Goal: Transaction & Acquisition: Purchase product/service

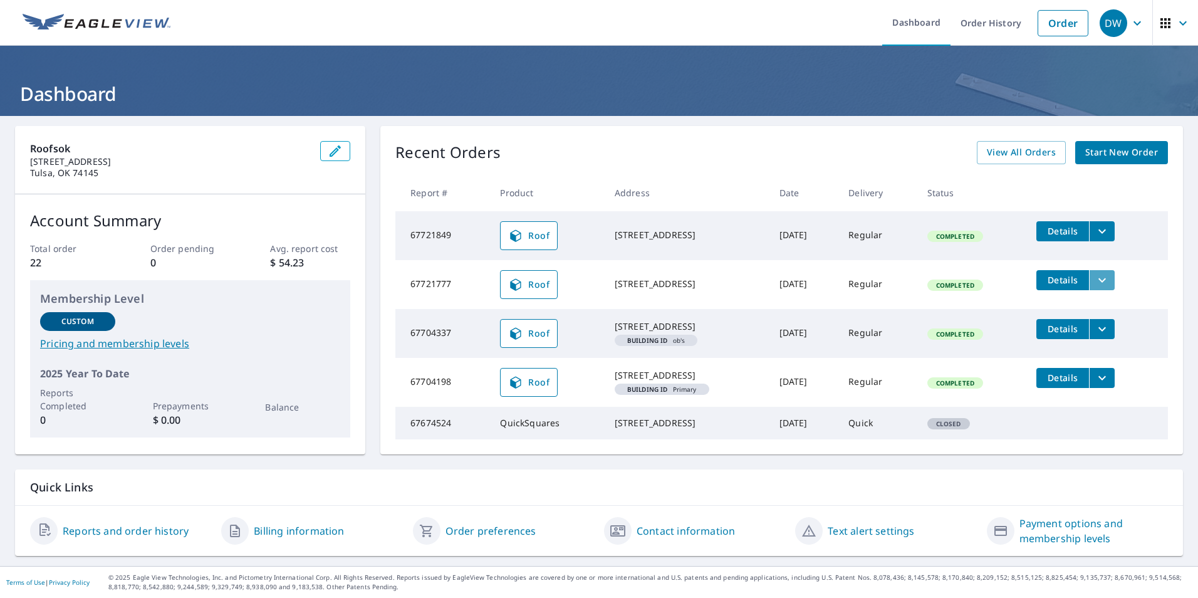
click at [1102, 283] on icon "filesDropdownBtn-67721777" at bounding box center [1102, 280] width 15 height 15
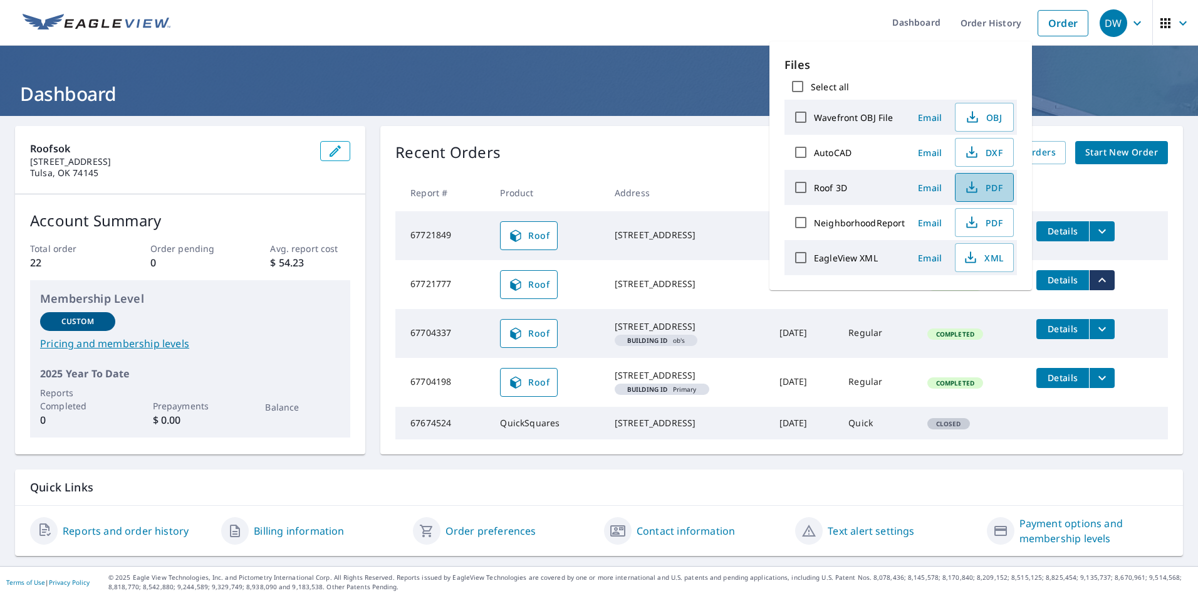
click at [1000, 176] on button "PDF" at bounding box center [984, 187] width 59 height 29
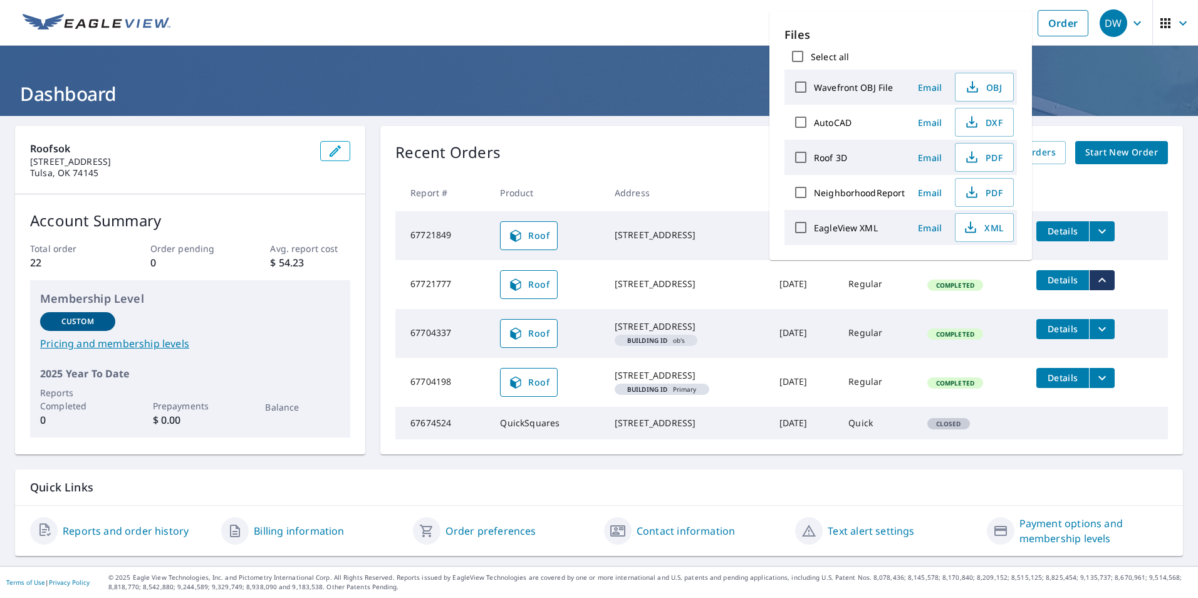
click at [999, 462] on div "Roofsok [STREET_ADDRESS] Account Summary Total order 22 Order pending 0 Avg. re…" at bounding box center [599, 341] width 1198 height 450
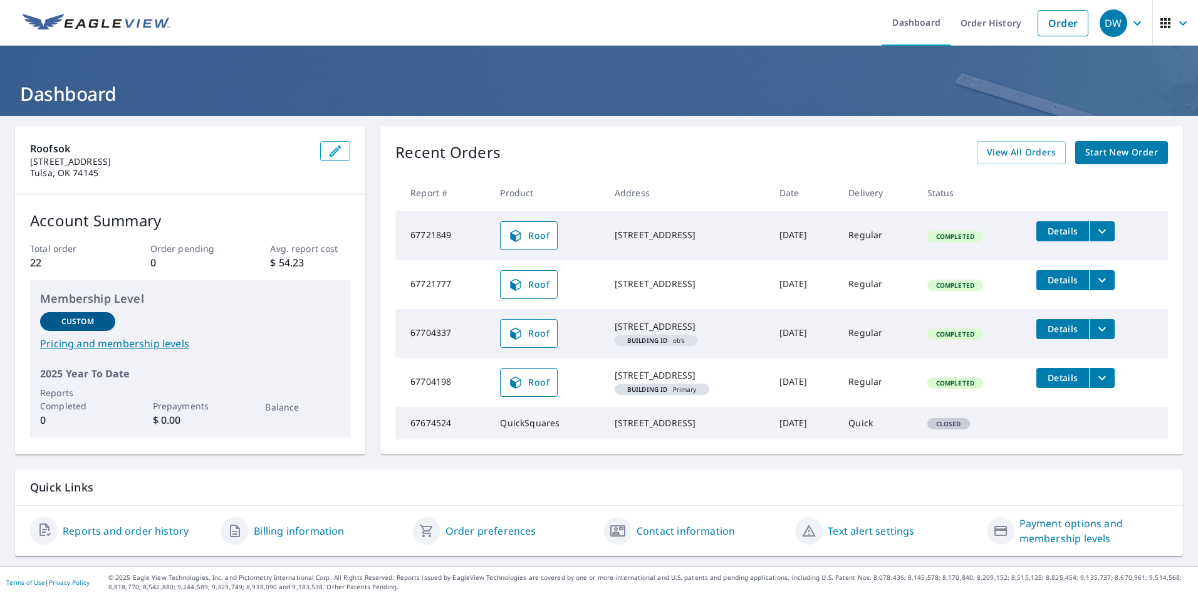
scroll to position [0, 0]
click at [1010, 155] on span "View All Orders" at bounding box center [1021, 153] width 69 height 16
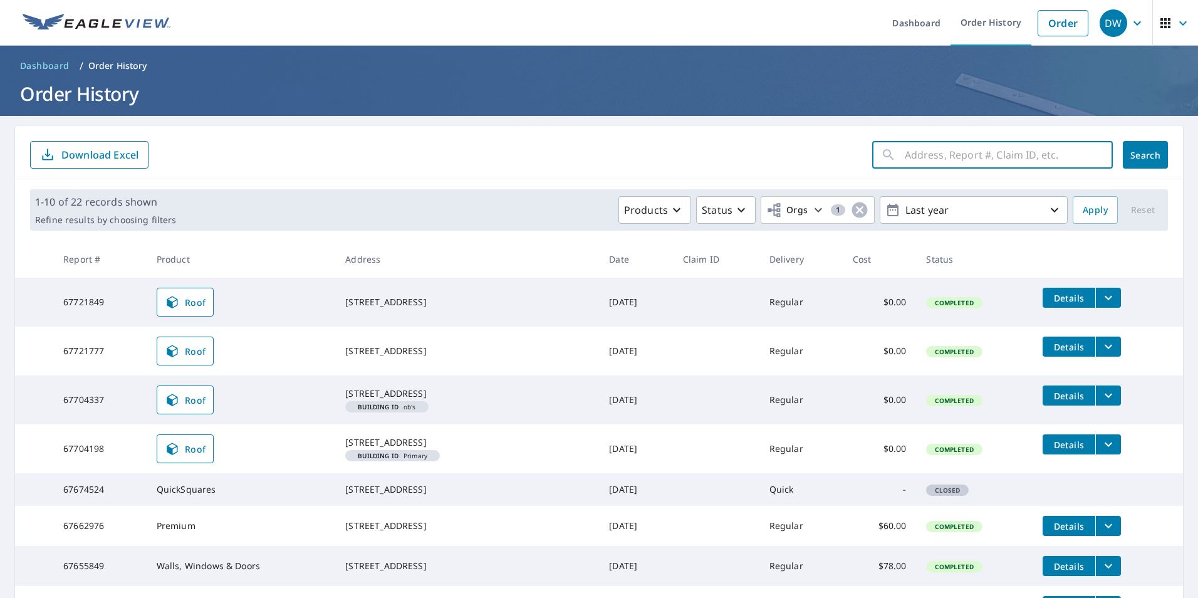
click at [959, 157] on input "text" at bounding box center [1009, 154] width 208 height 35
type input "1434"
click at [1149, 143] on button "Search" at bounding box center [1145, 155] width 45 height 28
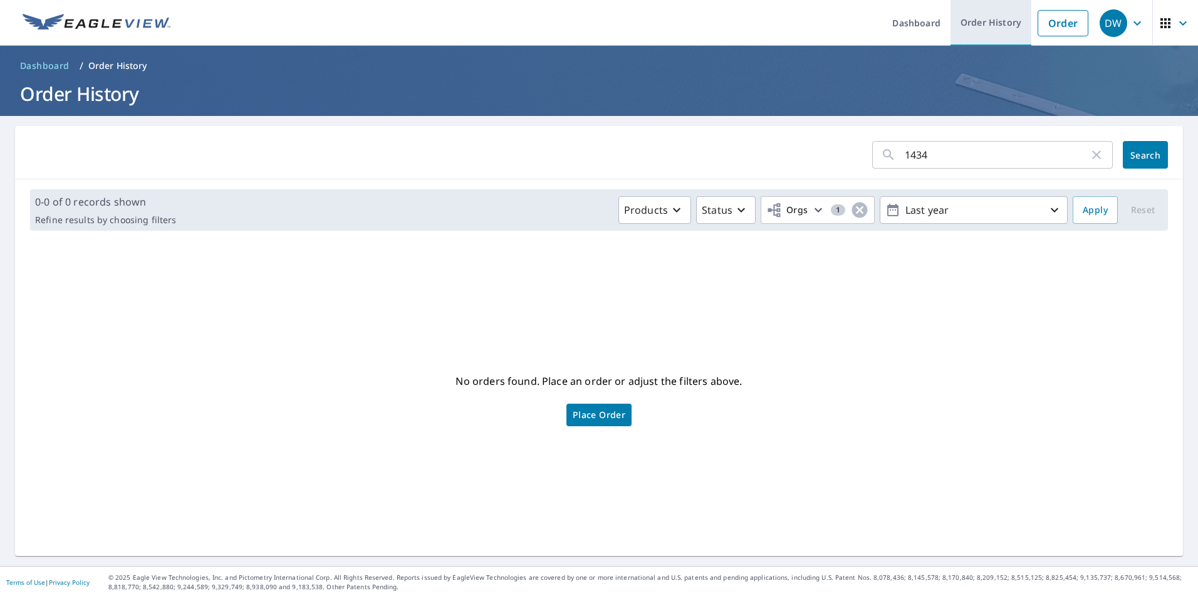
click at [963, 22] on link "Order History" at bounding box center [991, 23] width 81 height 46
click at [56, 62] on span "Dashboard" at bounding box center [45, 66] width 50 height 13
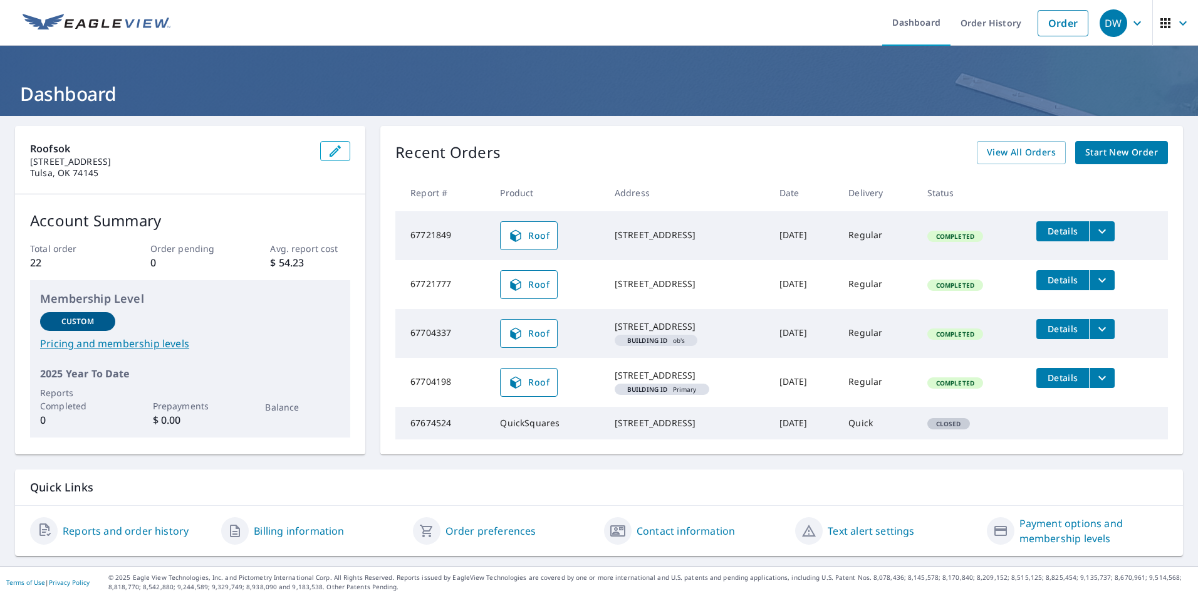
click at [1085, 154] on span "Start New Order" at bounding box center [1121, 153] width 73 height 16
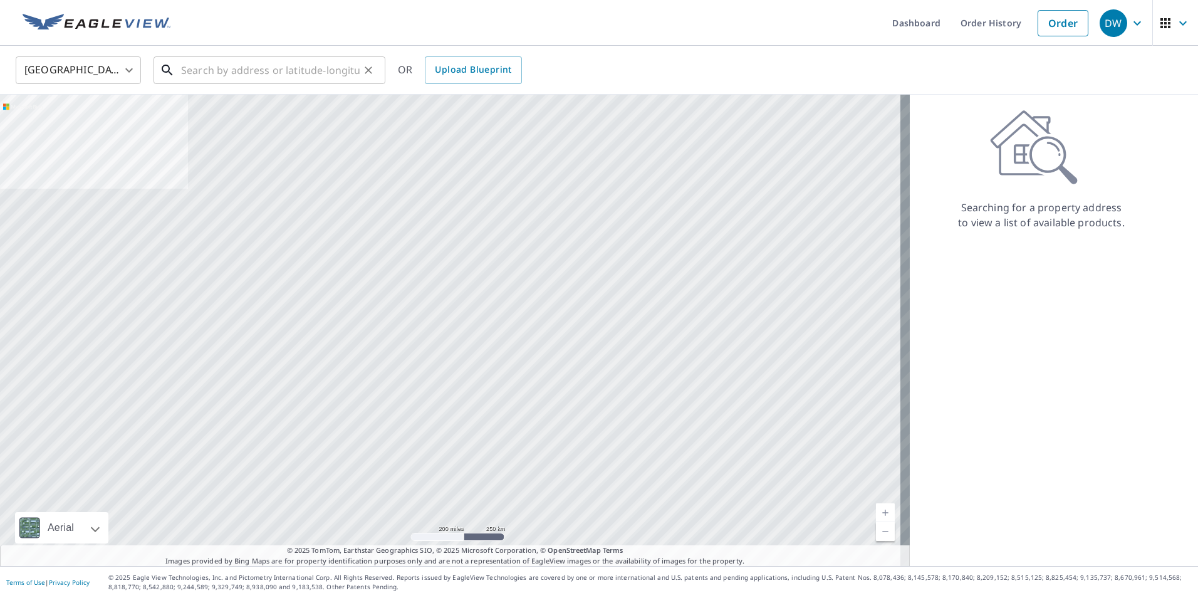
click at [187, 70] on input "text" at bounding box center [270, 70] width 179 height 35
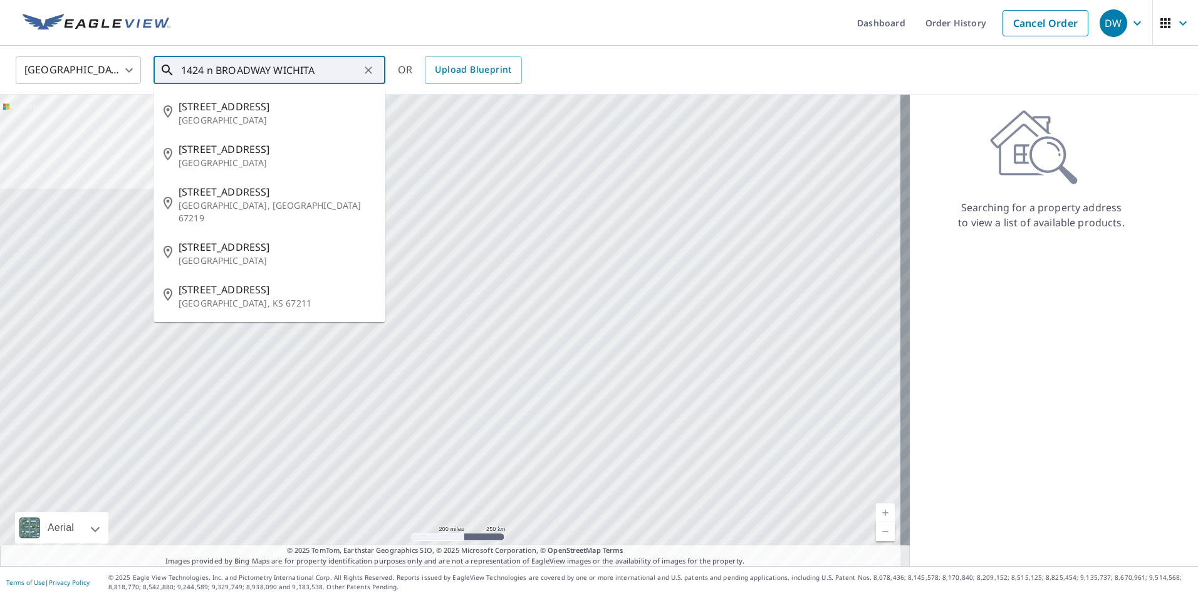
click at [198, 72] on input "1424 n BROADWAY WICHITA" at bounding box center [270, 70] width 179 height 35
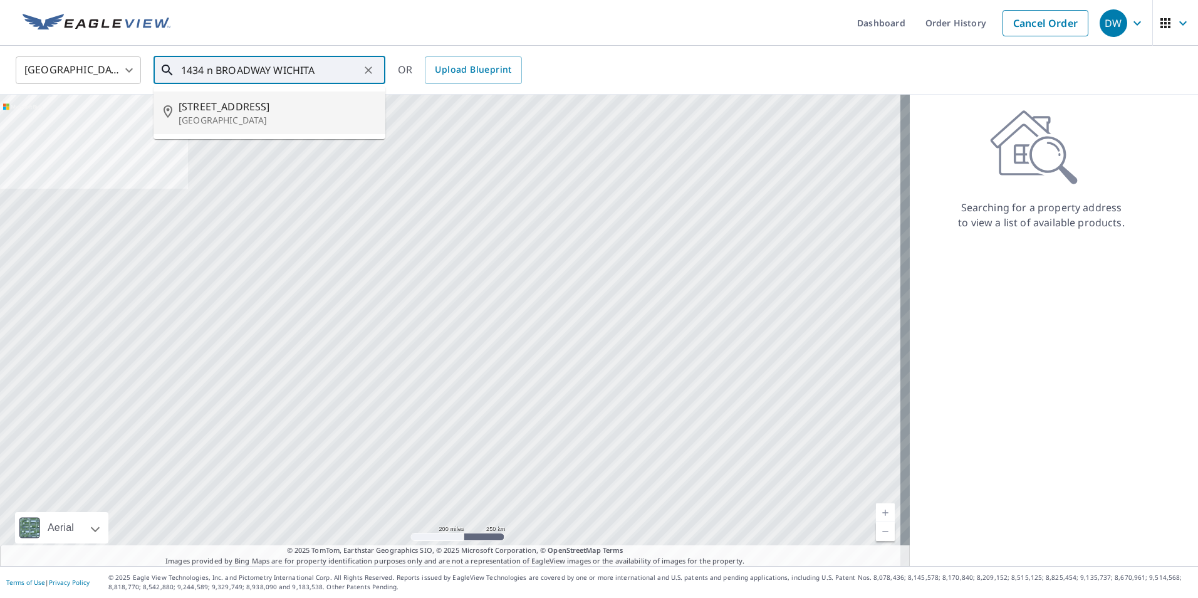
click at [246, 108] on span "[STREET_ADDRESS]" at bounding box center [277, 106] width 197 height 15
type input "[STREET_ADDRESS]"
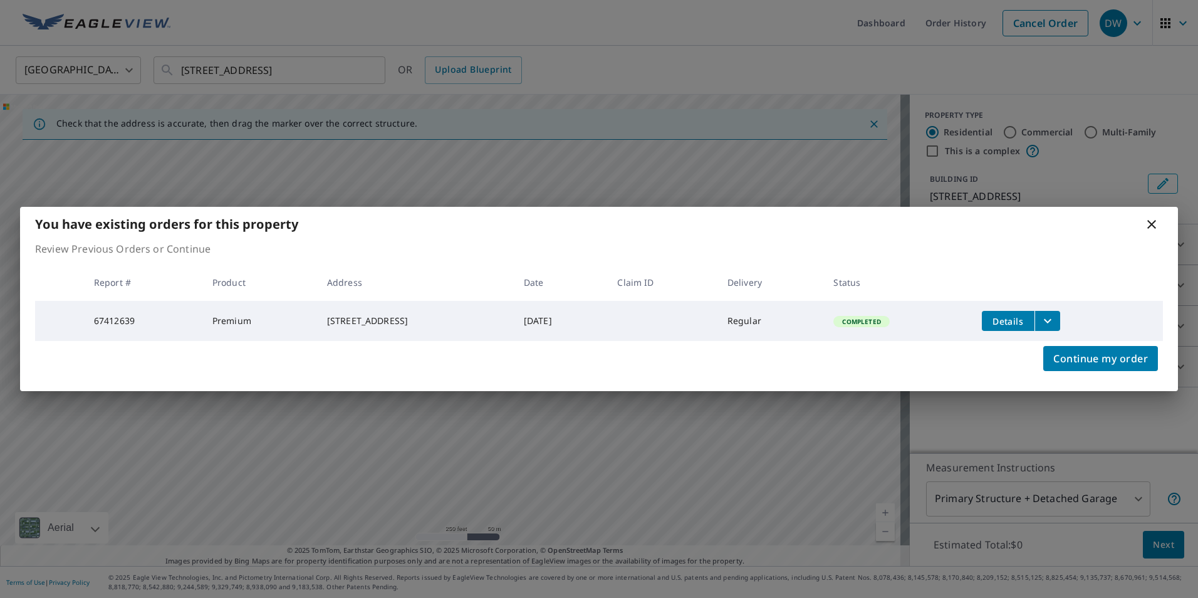
click at [1055, 316] on icon "filesDropdownBtn-67412639" at bounding box center [1047, 320] width 15 height 15
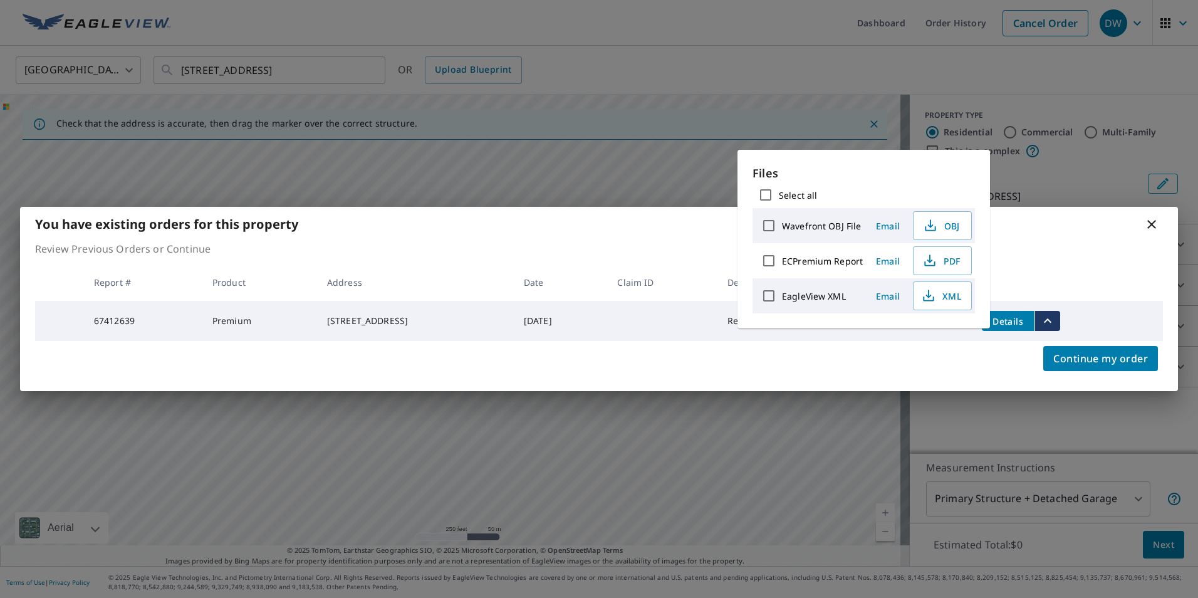
click at [1055, 316] on icon "filesDropdownBtn-67412639" at bounding box center [1047, 320] width 15 height 15
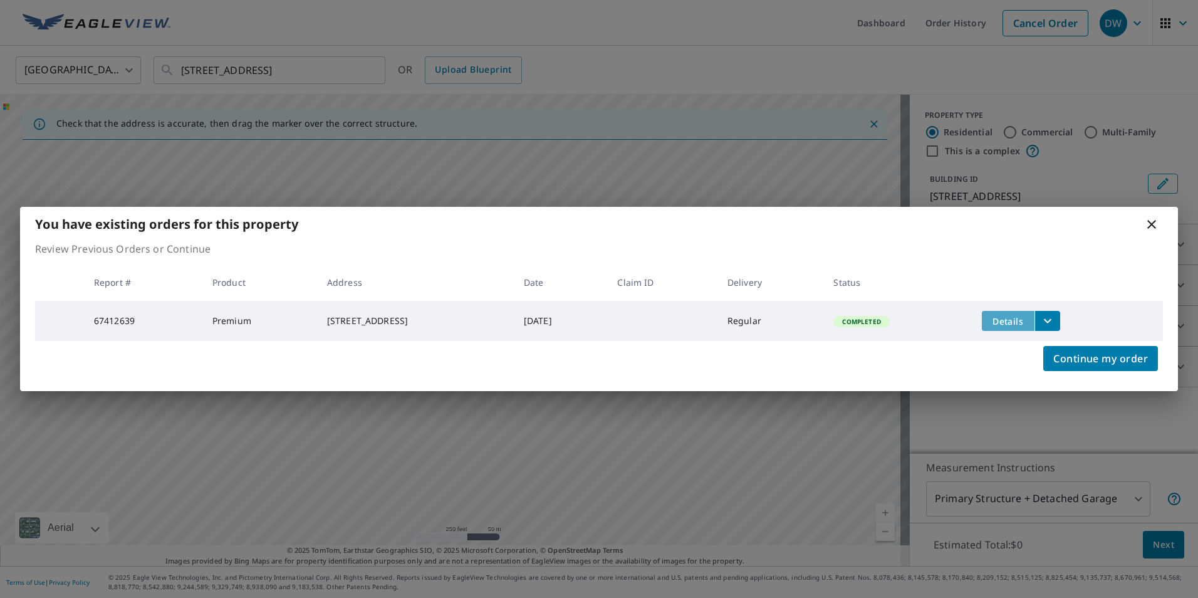
click at [1007, 315] on span "Details" at bounding box center [1009, 321] width 38 height 12
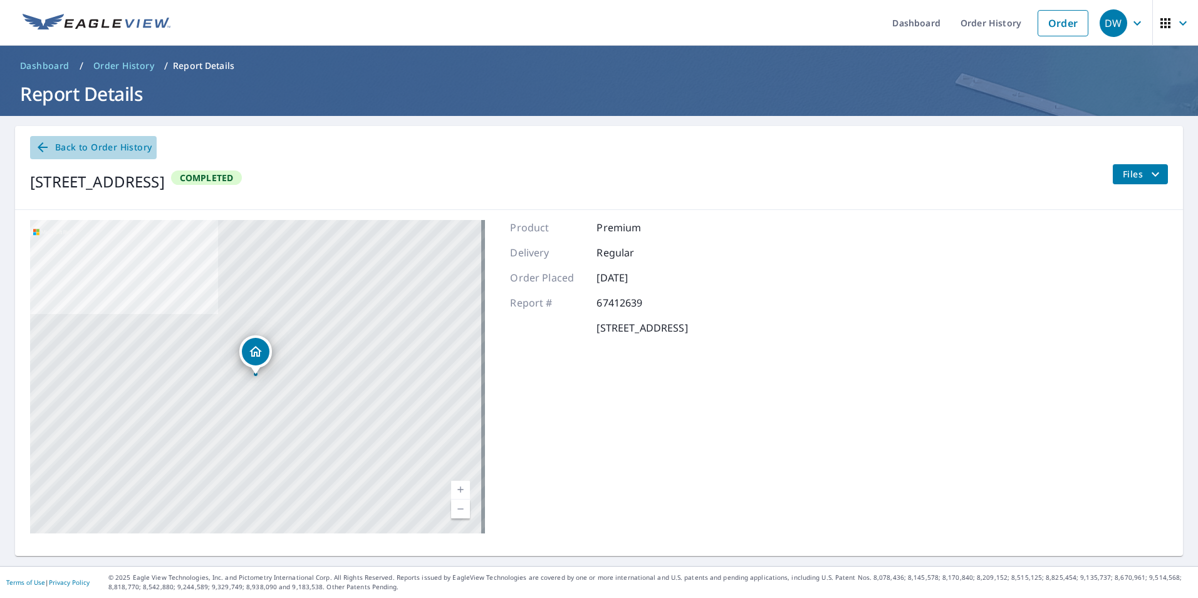
click at [65, 145] on span "Back to Order History" at bounding box center [93, 148] width 117 height 16
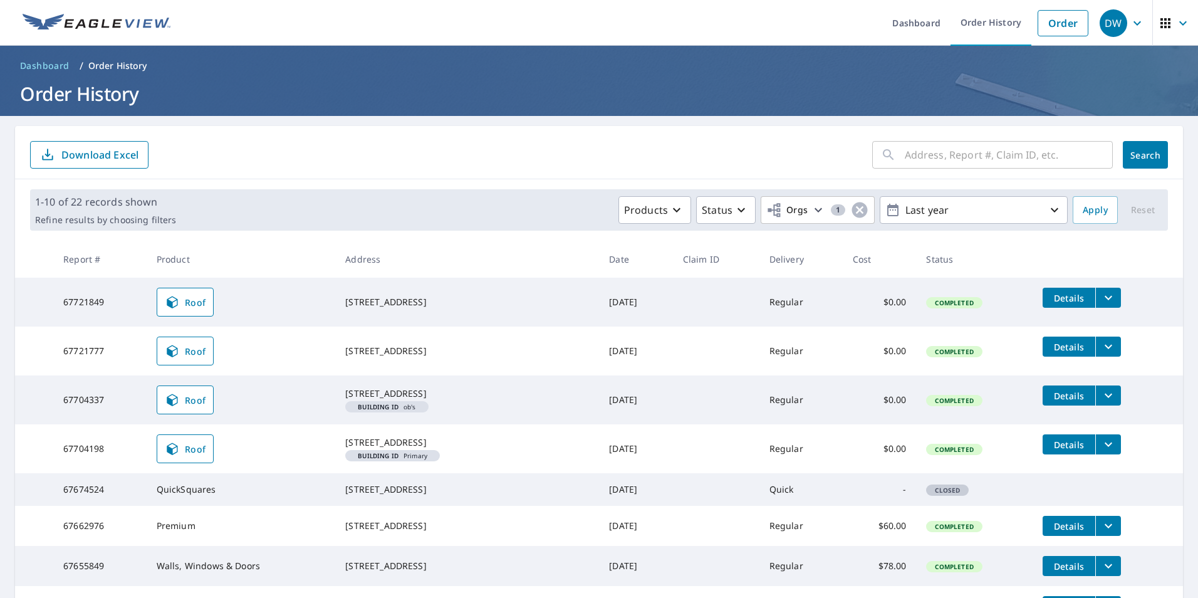
click at [56, 71] on span "Dashboard" at bounding box center [45, 66] width 50 height 13
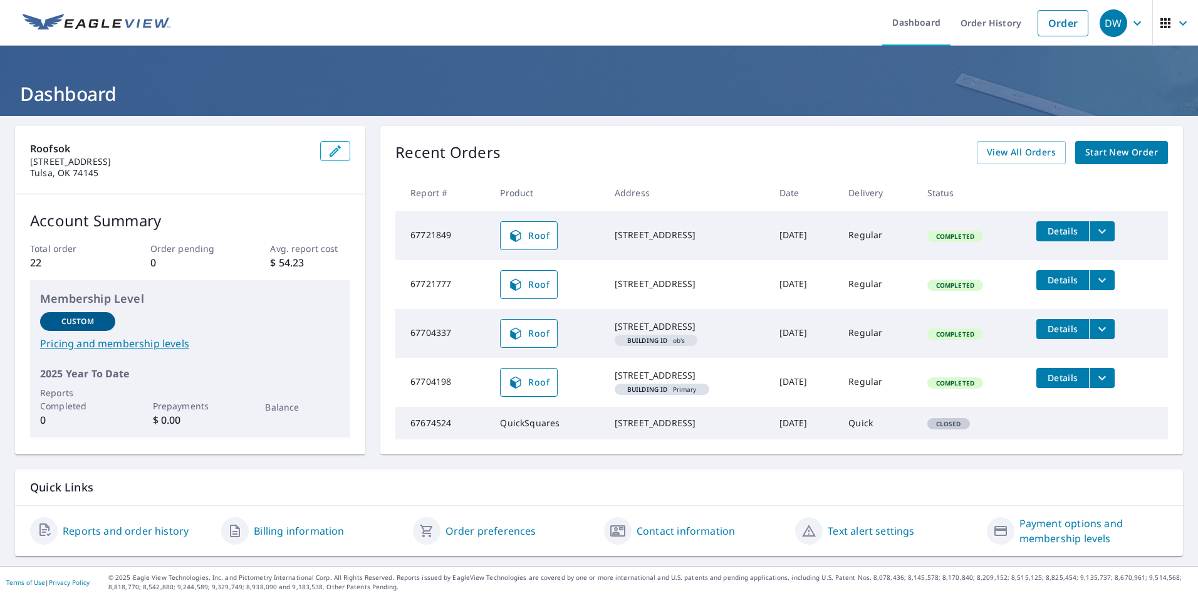
click at [1112, 153] on span "Start New Order" at bounding box center [1121, 153] width 73 height 16
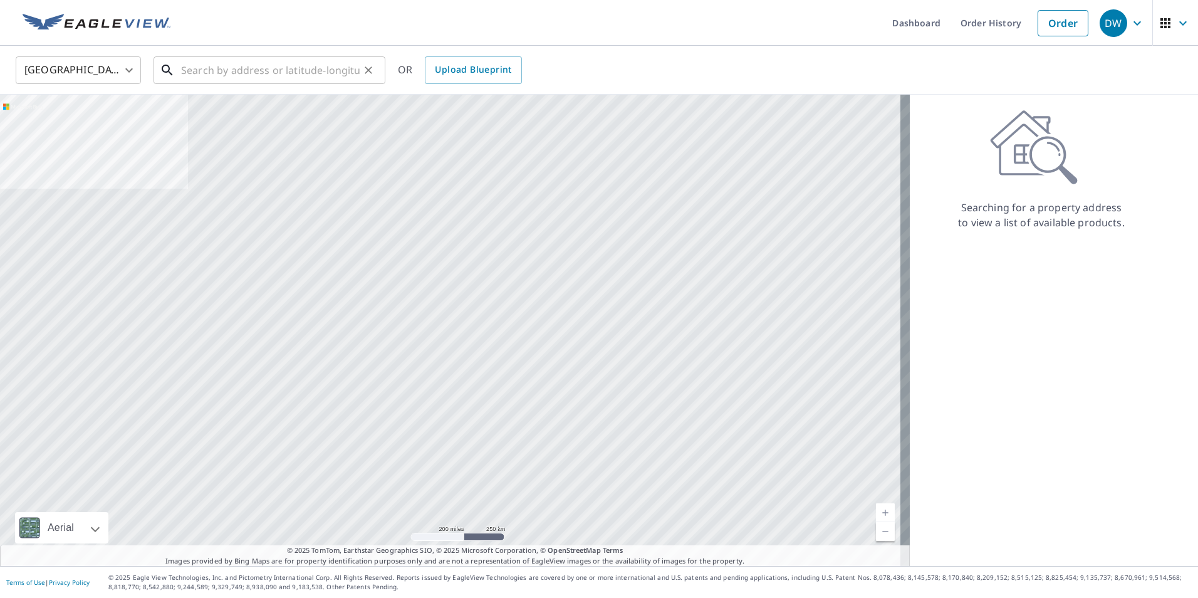
click at [213, 80] on input "text" at bounding box center [270, 70] width 179 height 35
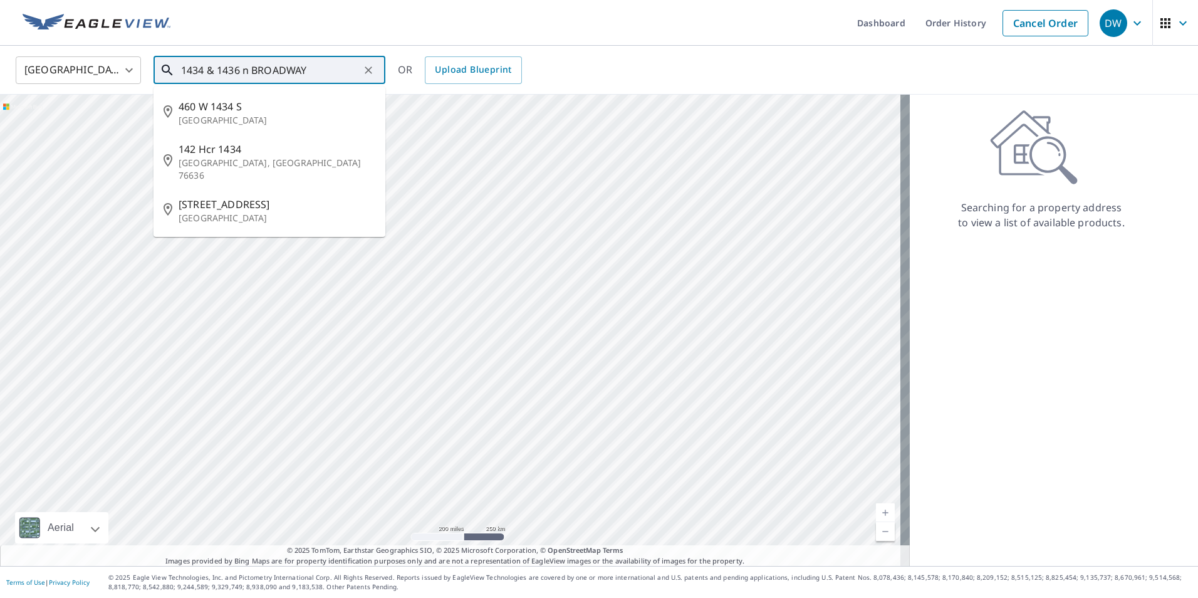
drag, startPoint x: 245, startPoint y: 69, endPoint x: 207, endPoint y: 75, distance: 38.0
click at [207, 75] on input "1434 & 1436 n BROADWAY" at bounding box center [270, 70] width 179 height 35
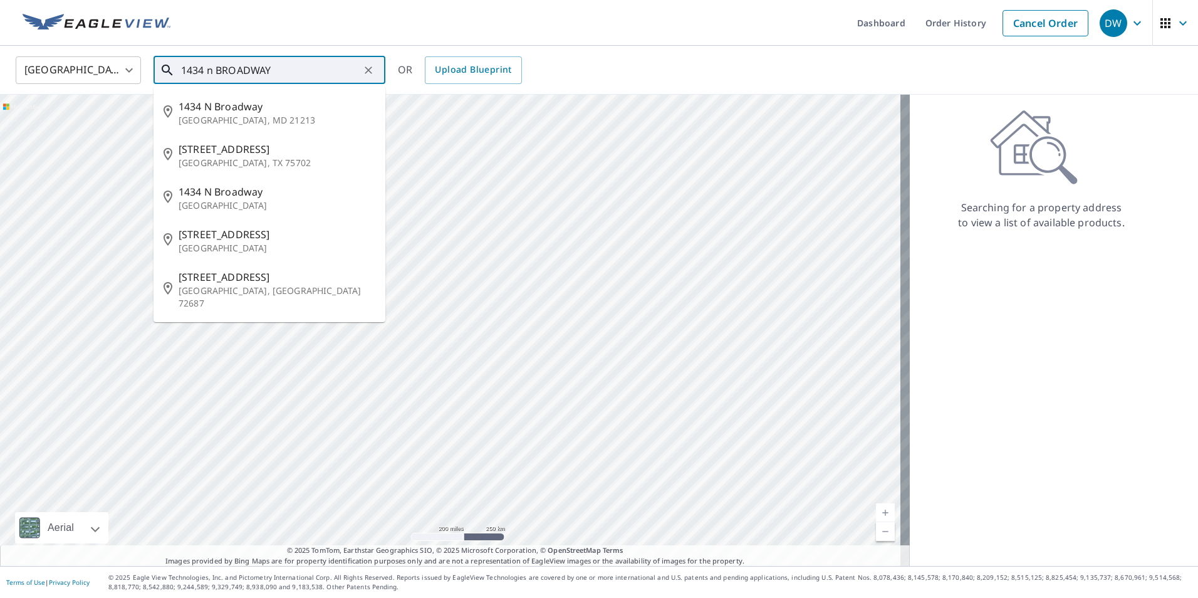
click at [288, 71] on input "1434 n BROADWAY" at bounding box center [270, 70] width 179 height 35
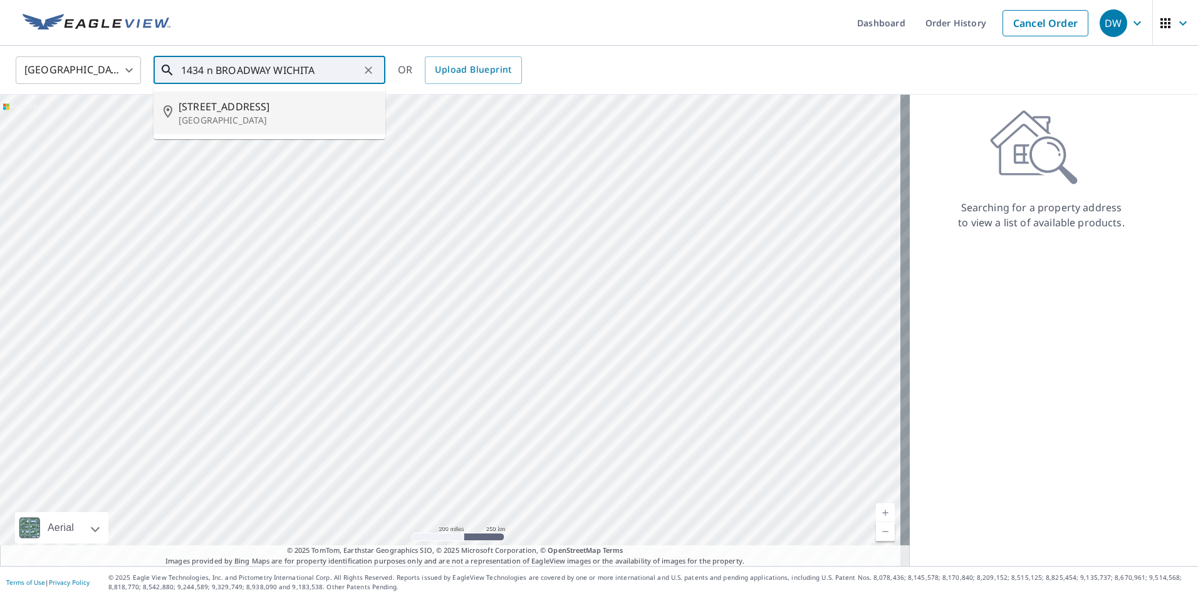
click at [238, 109] on span "[STREET_ADDRESS]" at bounding box center [277, 106] width 197 height 15
type input "[STREET_ADDRESS]"
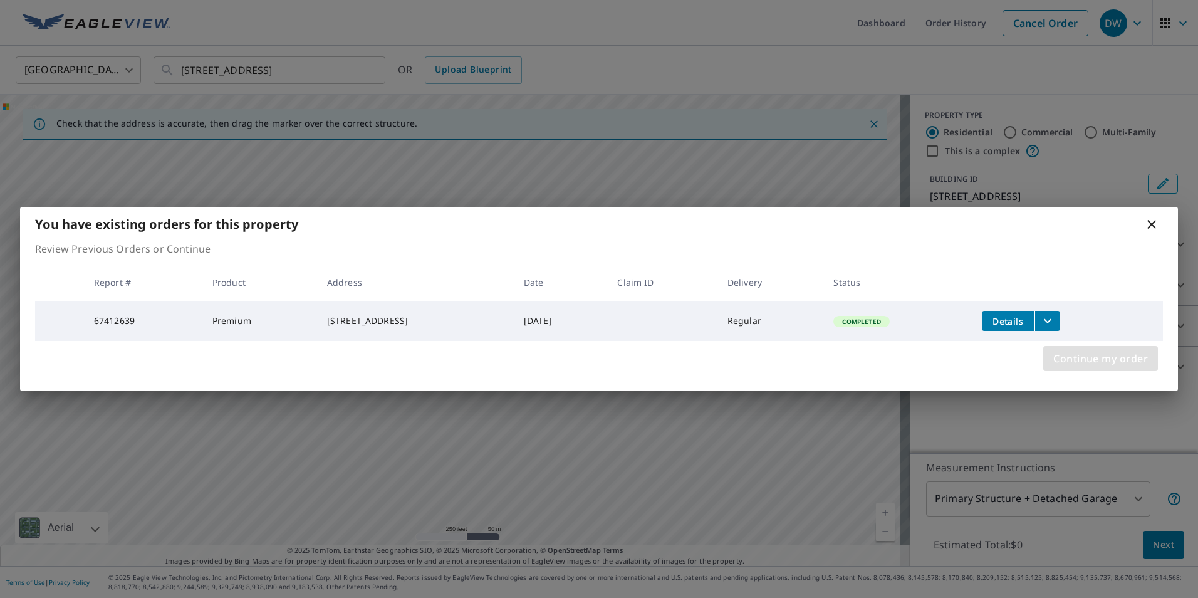
click at [1095, 363] on span "Continue my order" at bounding box center [1100, 359] width 95 height 18
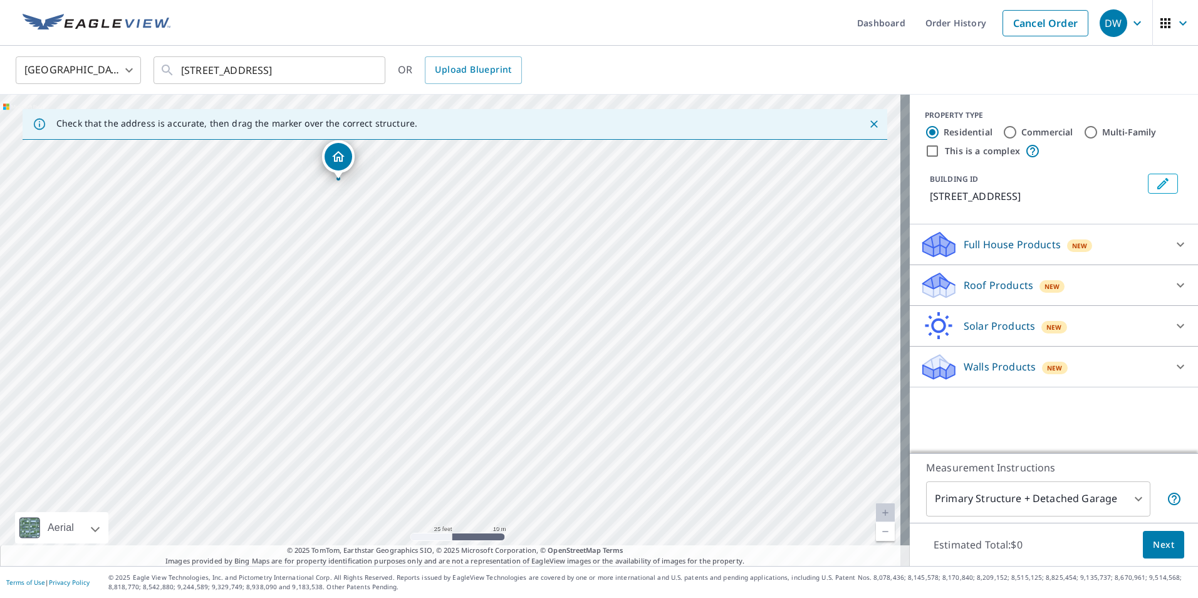
click at [925, 150] on input "This is a complex" at bounding box center [932, 151] width 15 height 15
checkbox input "true"
radio input "false"
radio input "true"
type input "4"
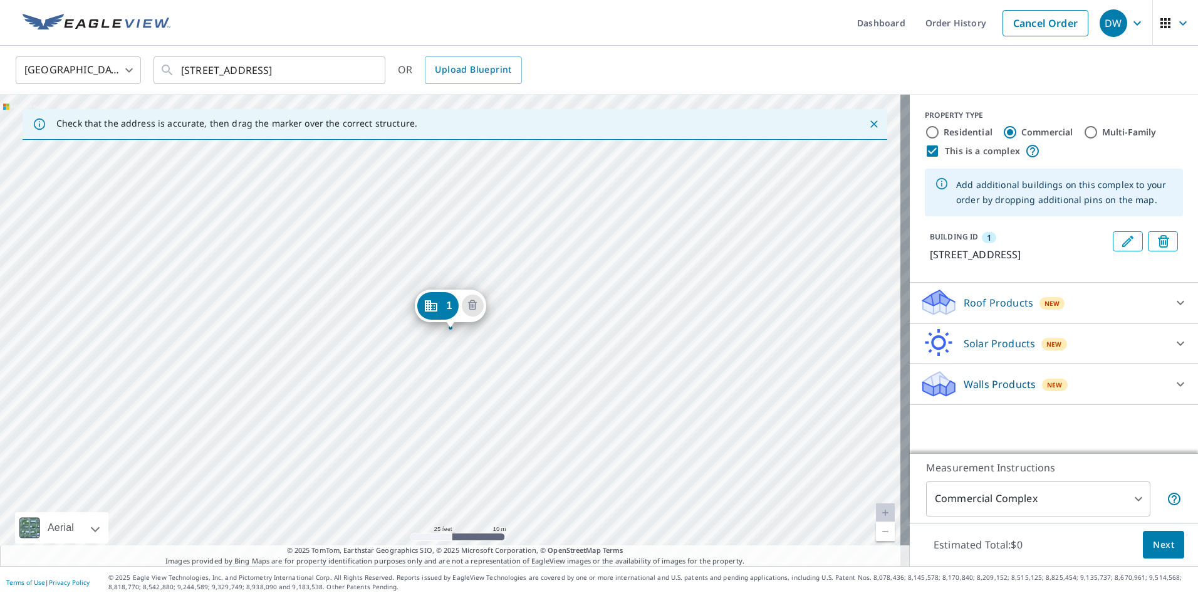
click at [548, 354] on div "1 [STREET_ADDRESS]" at bounding box center [455, 330] width 910 height 471
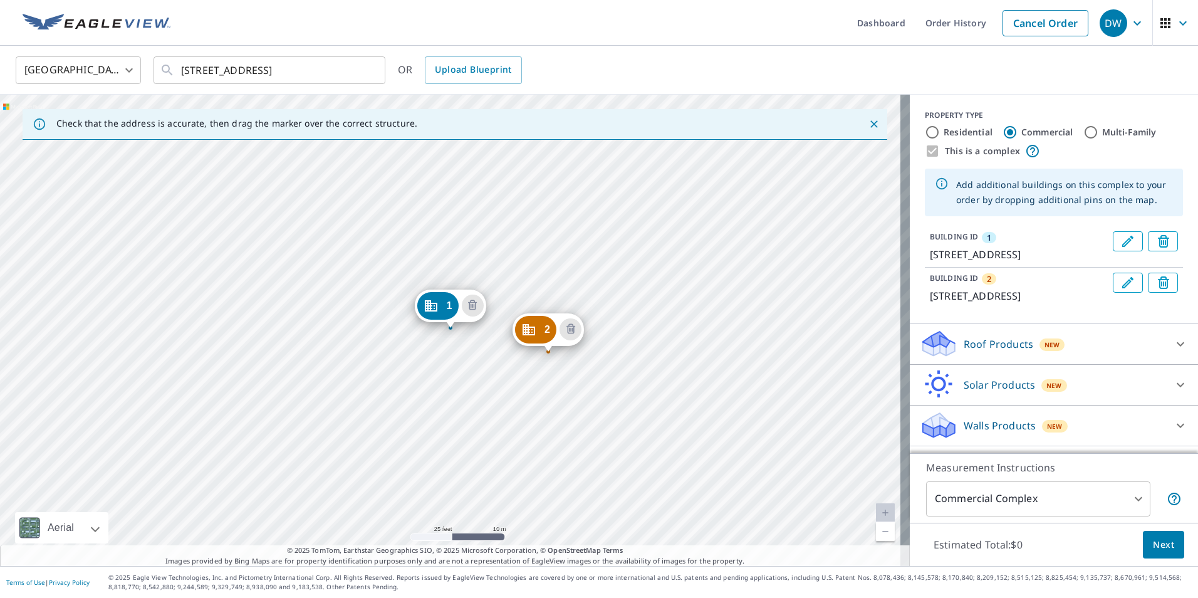
click at [1084, 132] on input "Multi-Family" at bounding box center [1091, 132] width 15 height 15
radio input "true"
type input "2"
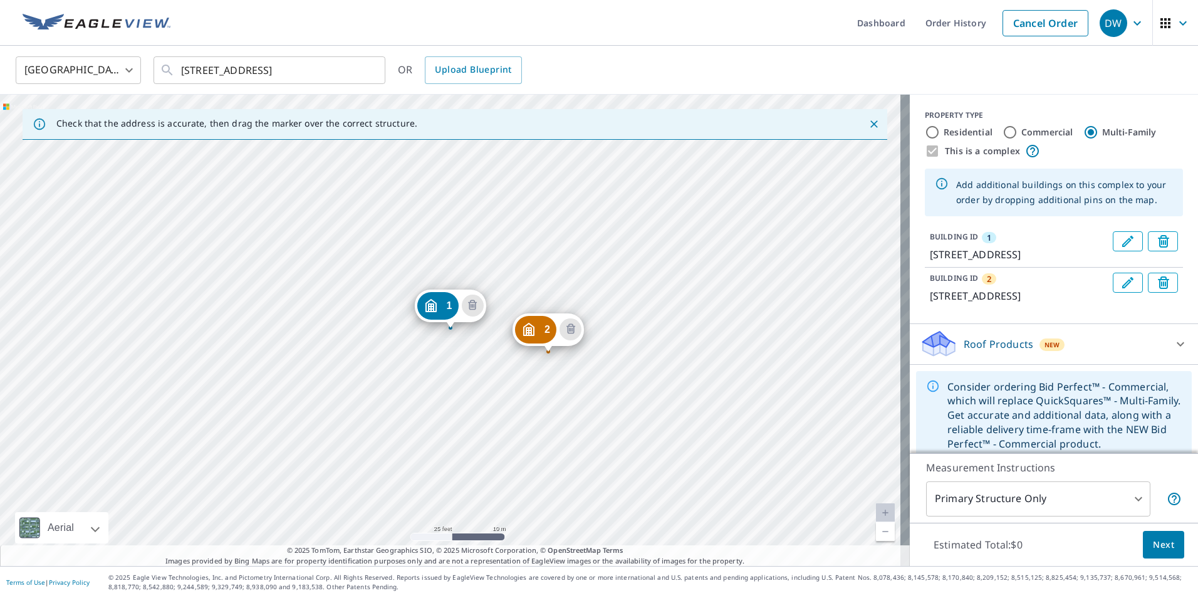
click at [1122, 288] on icon "Edit building 2" at bounding box center [1127, 282] width 11 height 11
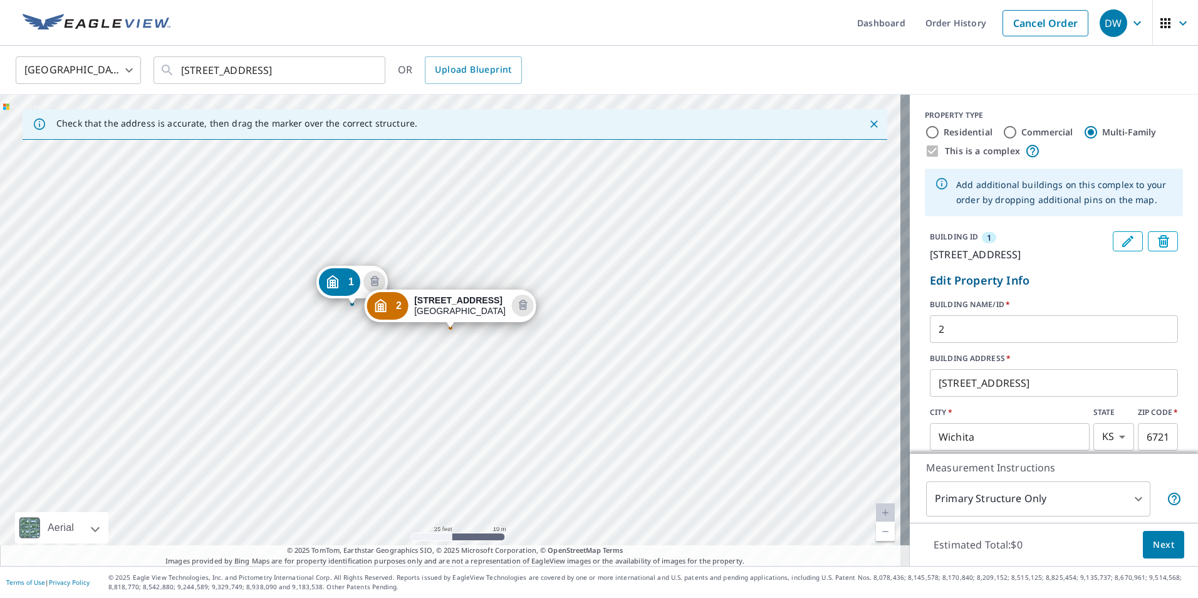
click at [953, 400] on input "[STREET_ADDRESS]" at bounding box center [1054, 382] width 248 height 35
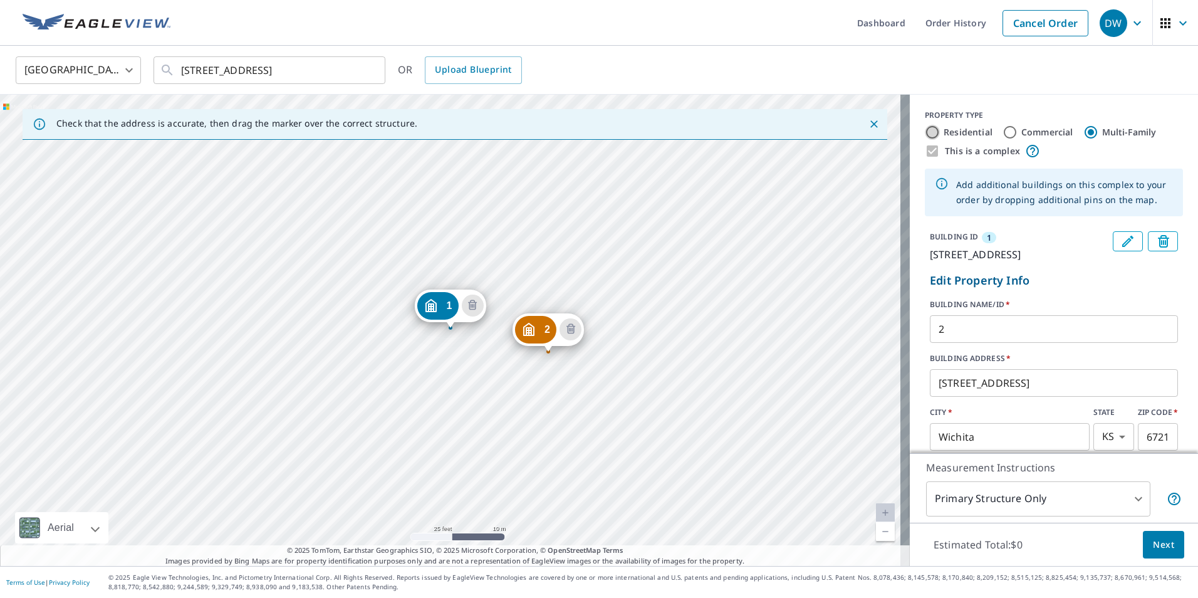
click at [925, 130] on input "Residential" at bounding box center [932, 132] width 15 height 15
radio input "true"
type input "1"
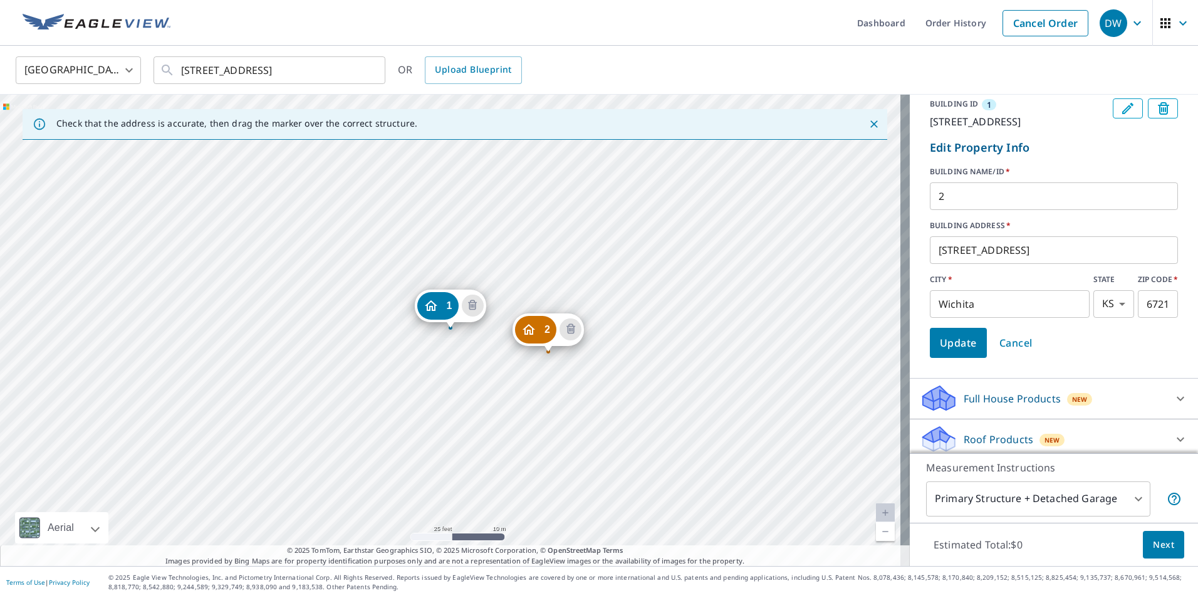
scroll to position [111, 0]
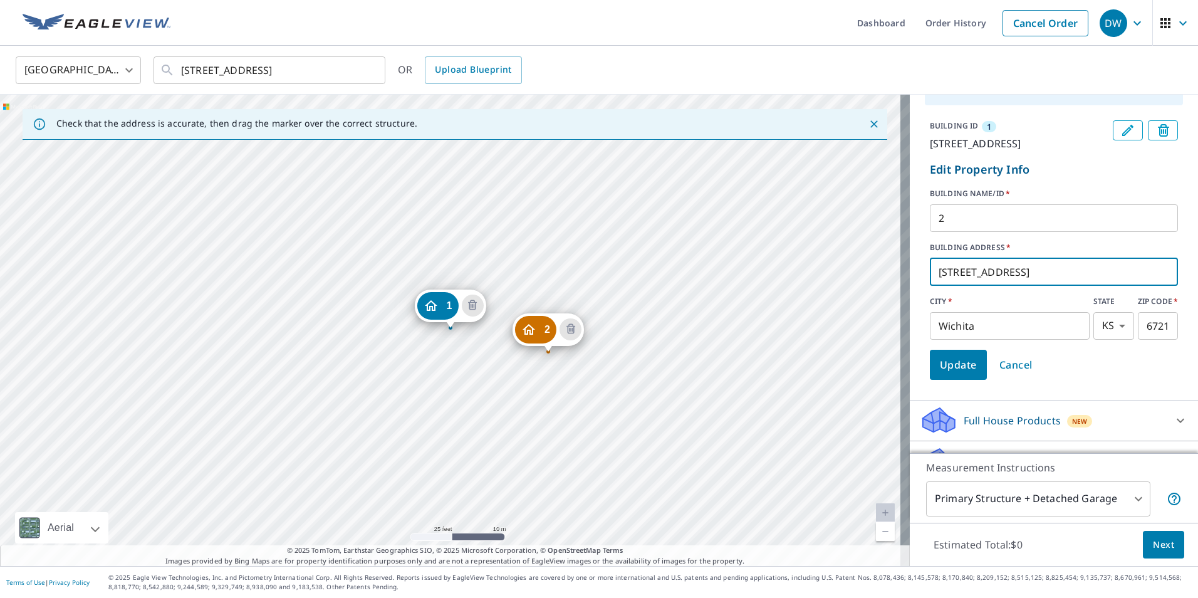
click at [954, 285] on input "[STREET_ADDRESS]" at bounding box center [1054, 271] width 248 height 35
type input "[STREET_ADDRESS]"
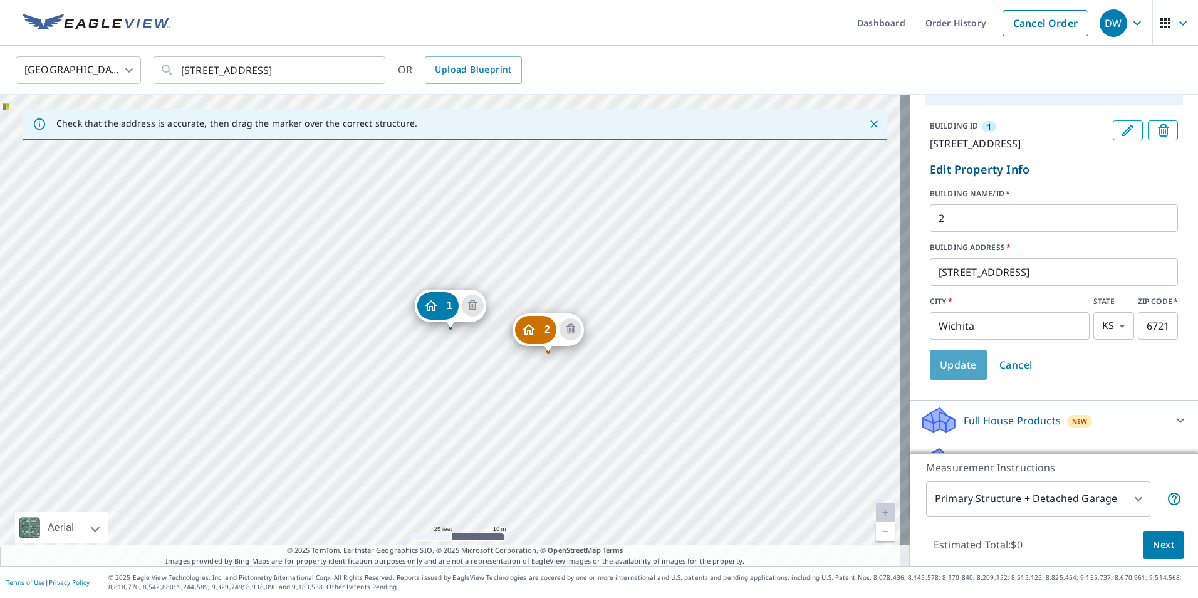
click at [944, 374] on span "Update" at bounding box center [958, 365] width 37 height 18
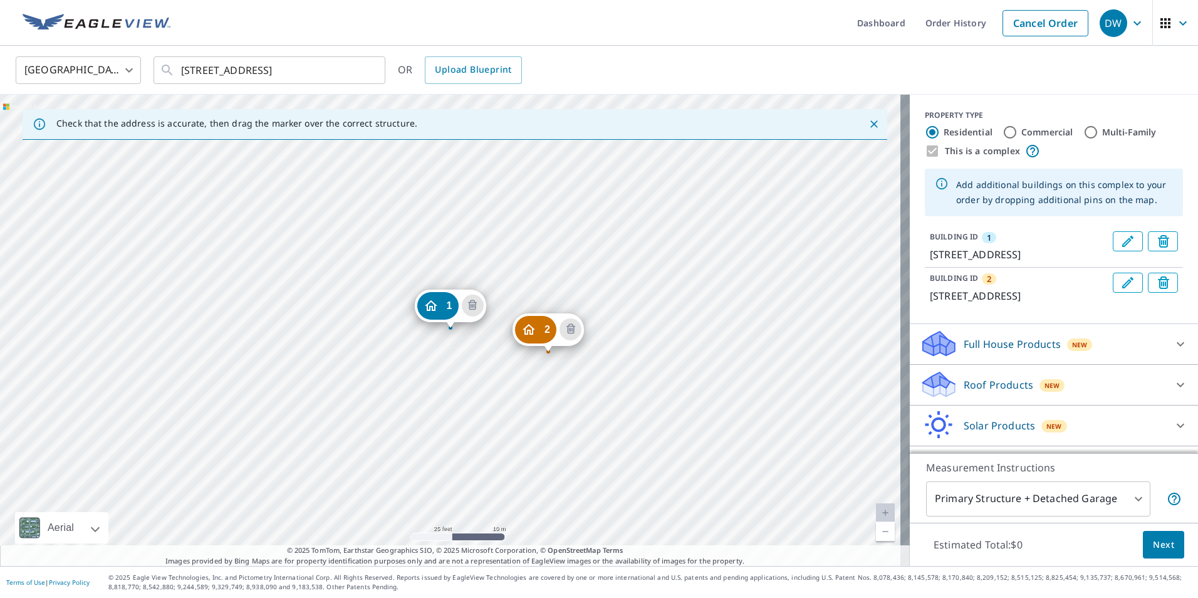
scroll to position [64, 0]
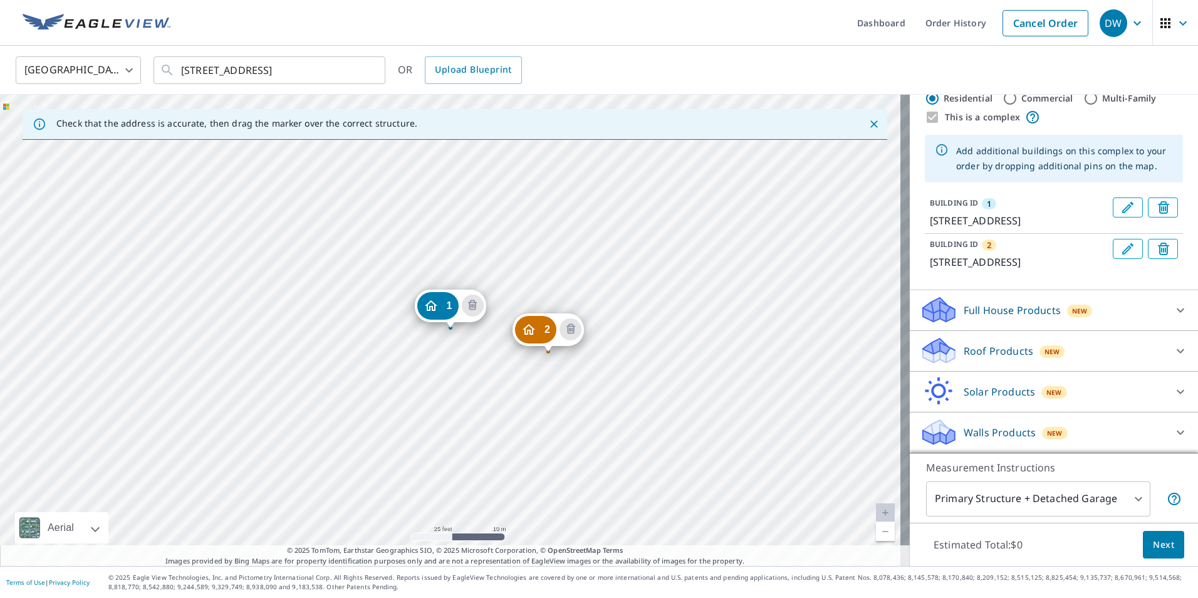
click at [1159, 541] on span "Next" at bounding box center [1163, 545] width 21 height 16
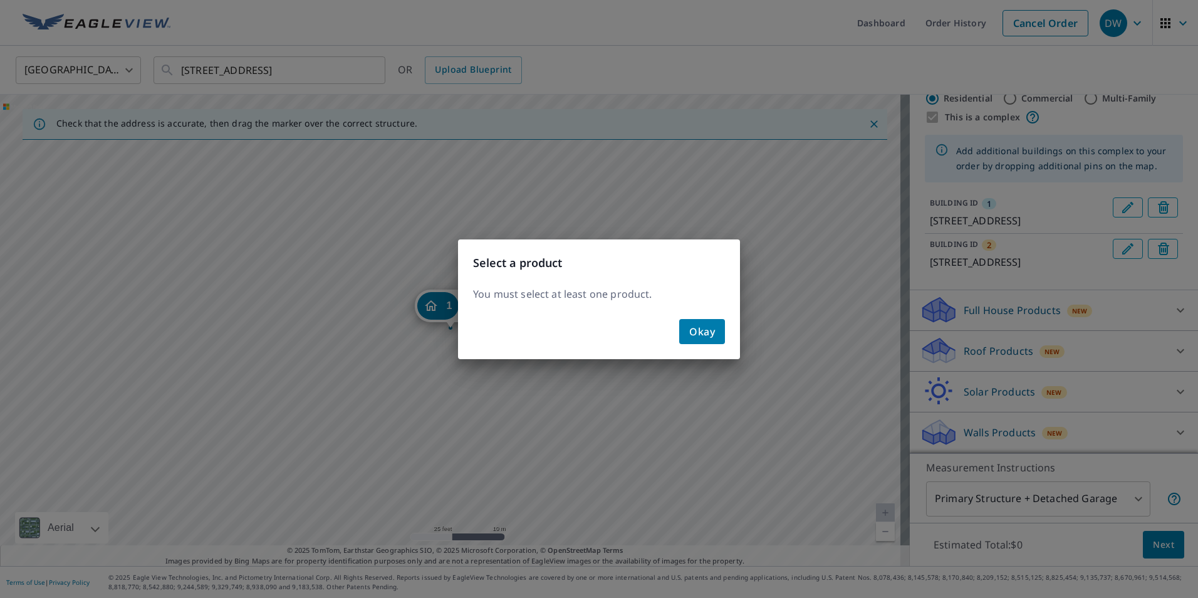
click at [705, 333] on span "Okay" at bounding box center [702, 332] width 26 height 18
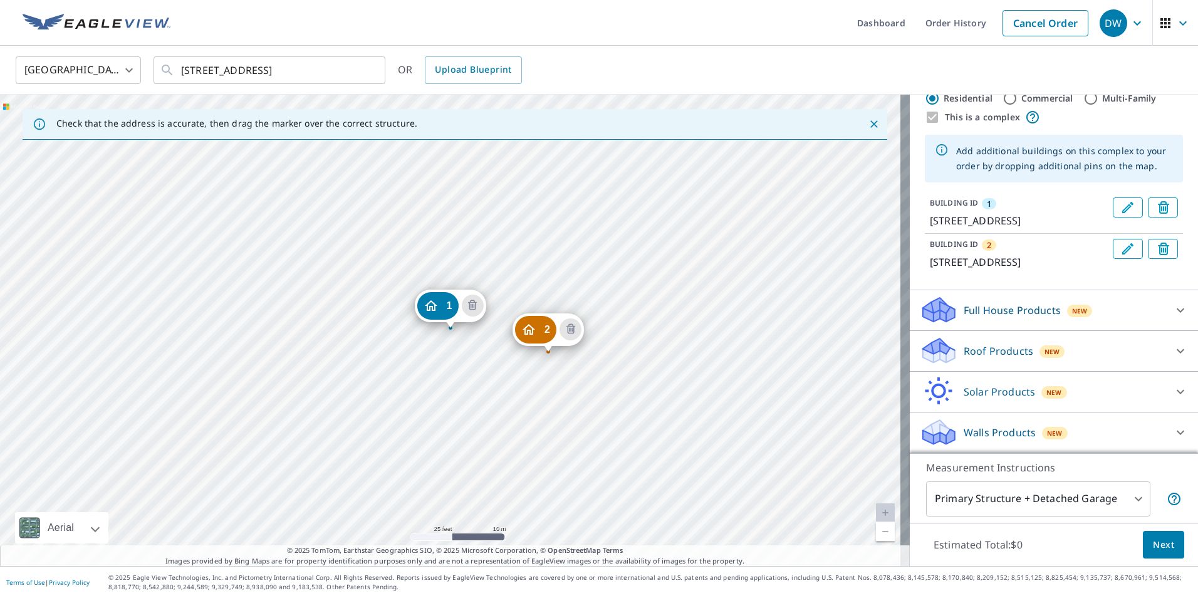
click at [964, 347] on p "Roof Products" at bounding box center [999, 350] width 70 height 15
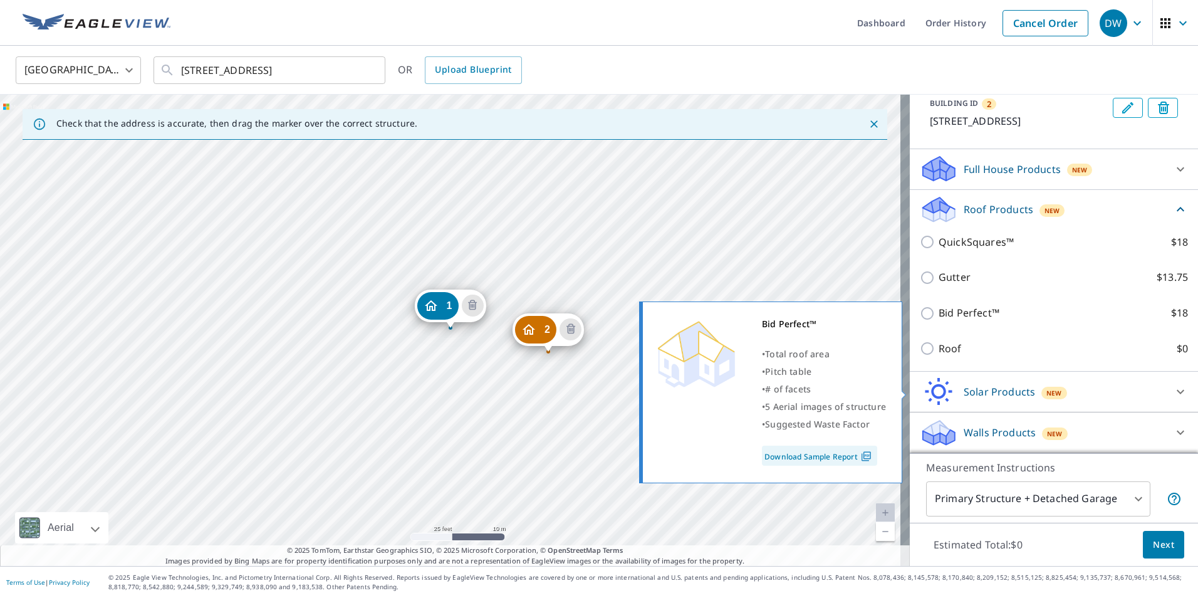
scroll to position [189, 0]
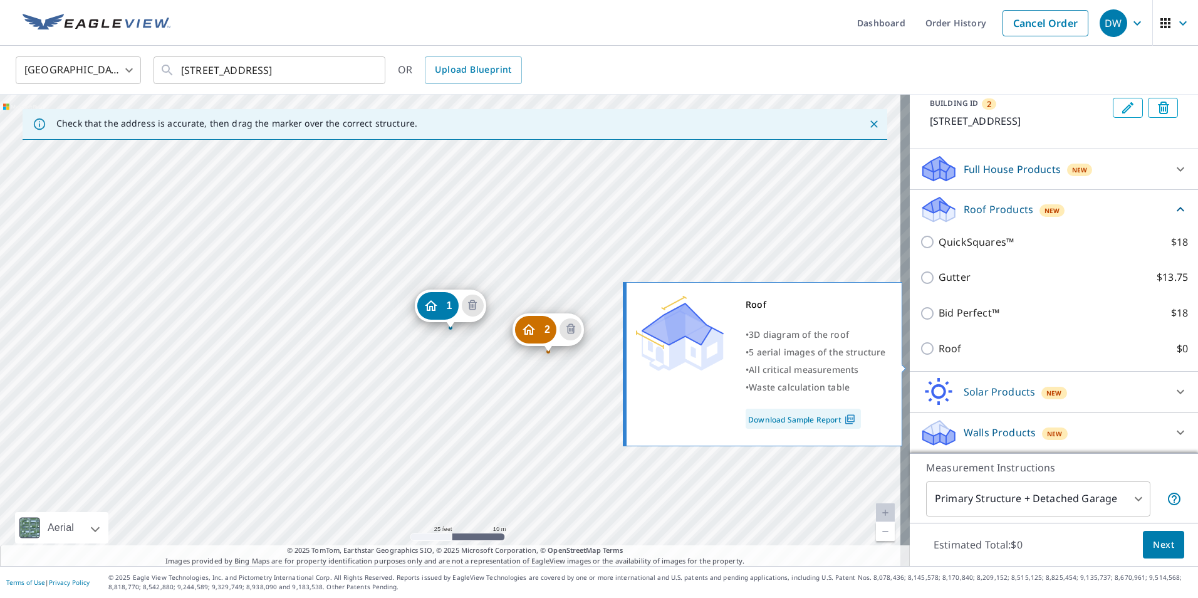
click at [920, 356] on input "Roof $0" at bounding box center [929, 348] width 19 height 15
checkbox input "true"
type input "3"
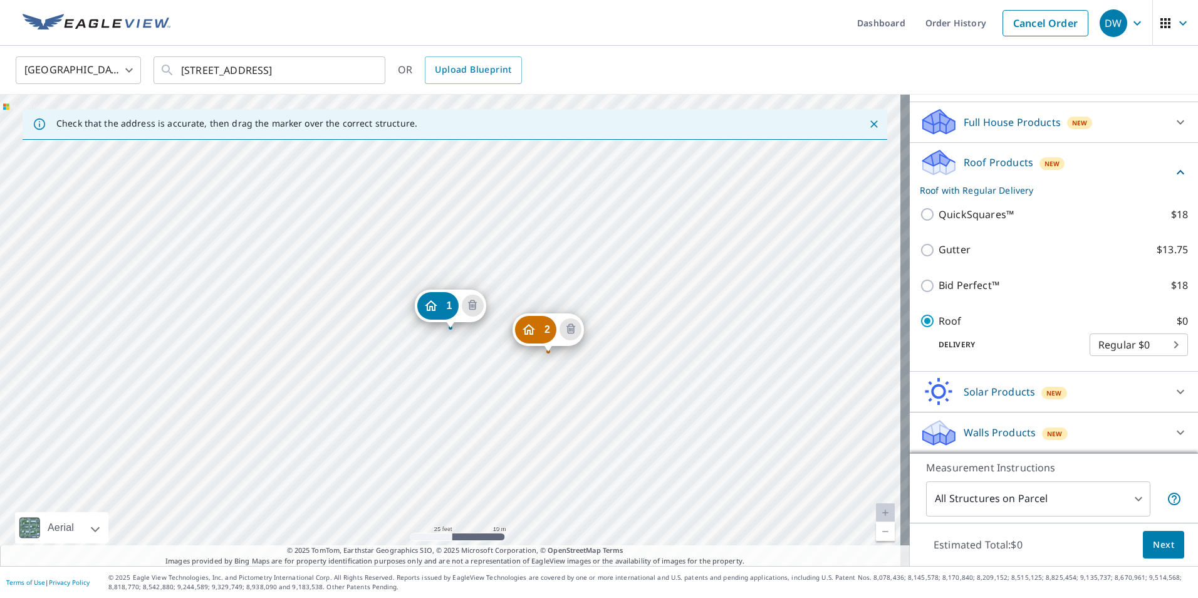
scroll to position [218, 0]
click at [1153, 538] on span "Next" at bounding box center [1163, 545] width 21 height 16
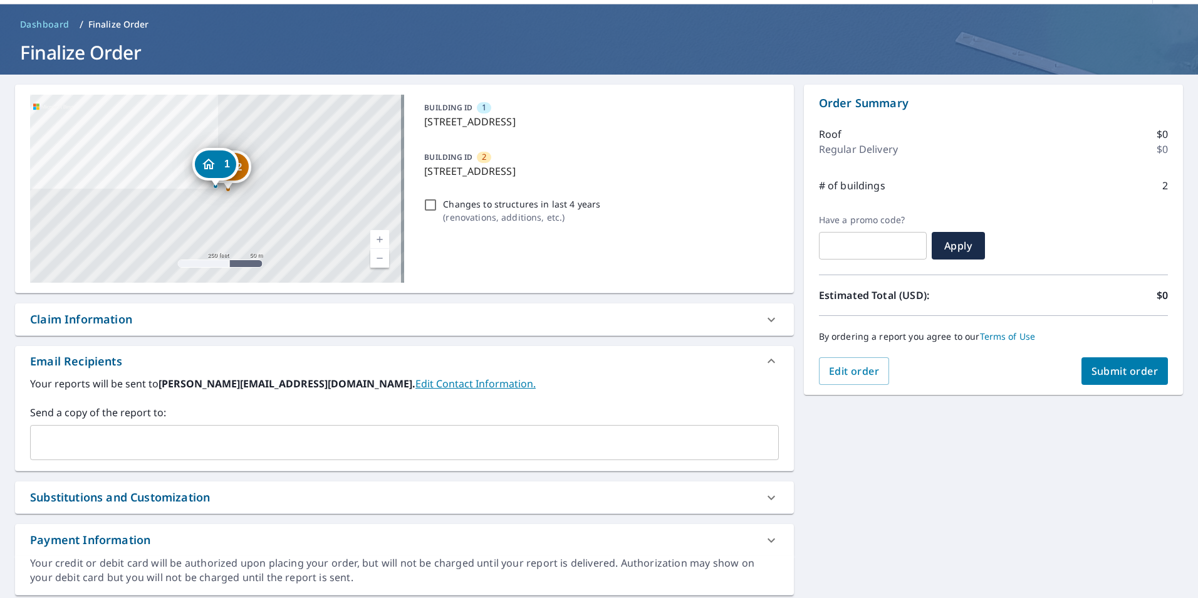
scroll to position [63, 0]
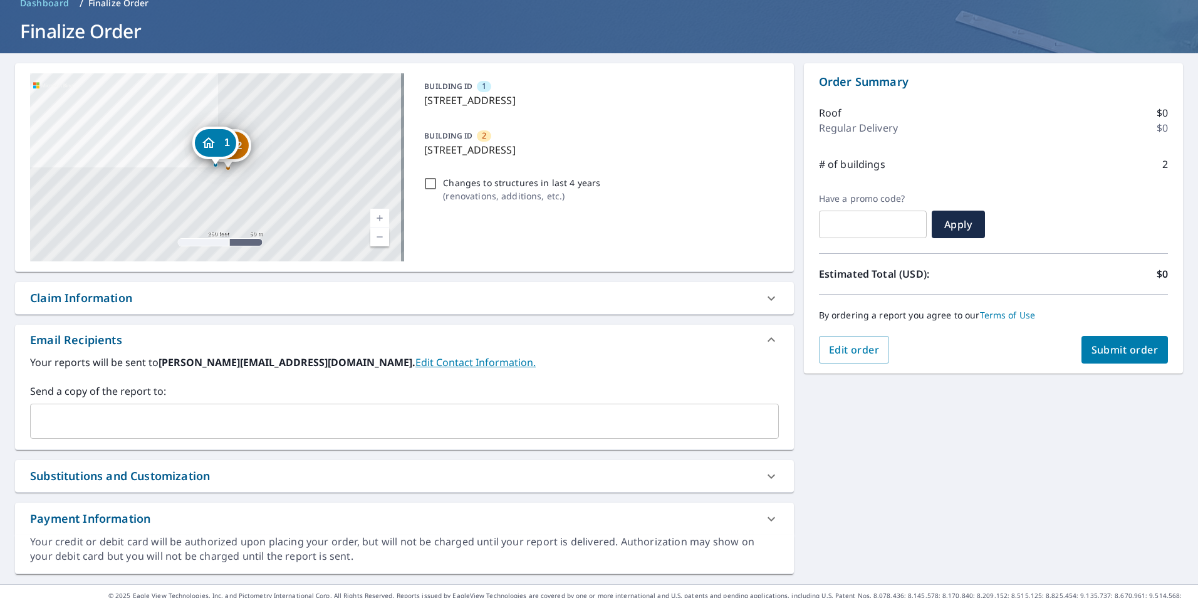
click at [157, 412] on input "text" at bounding box center [395, 421] width 719 height 24
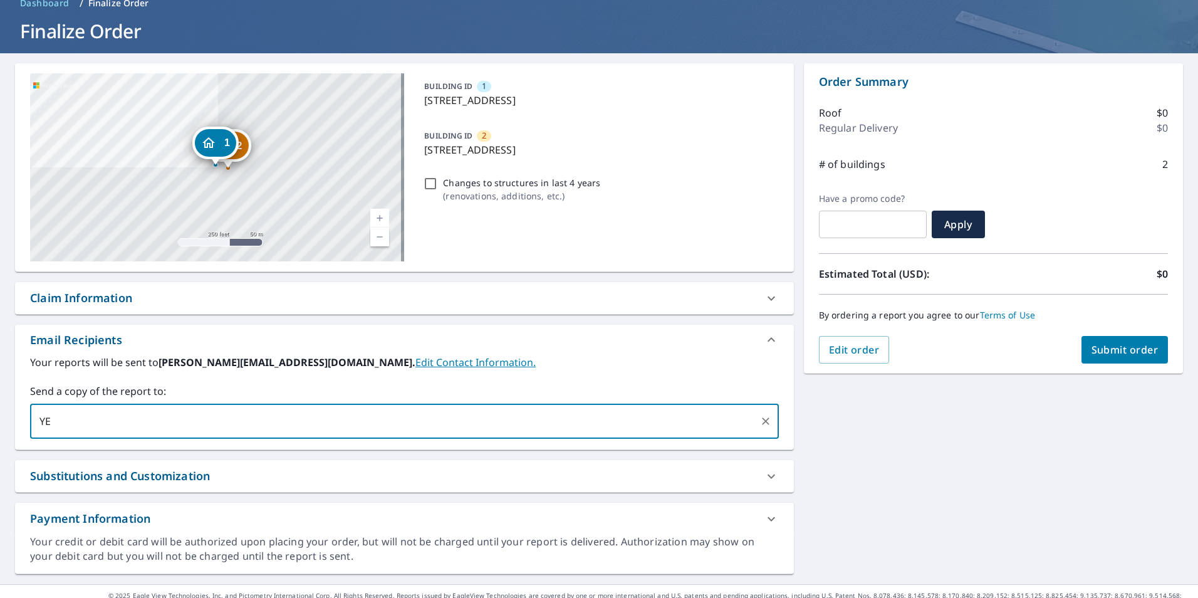
type input "Y"
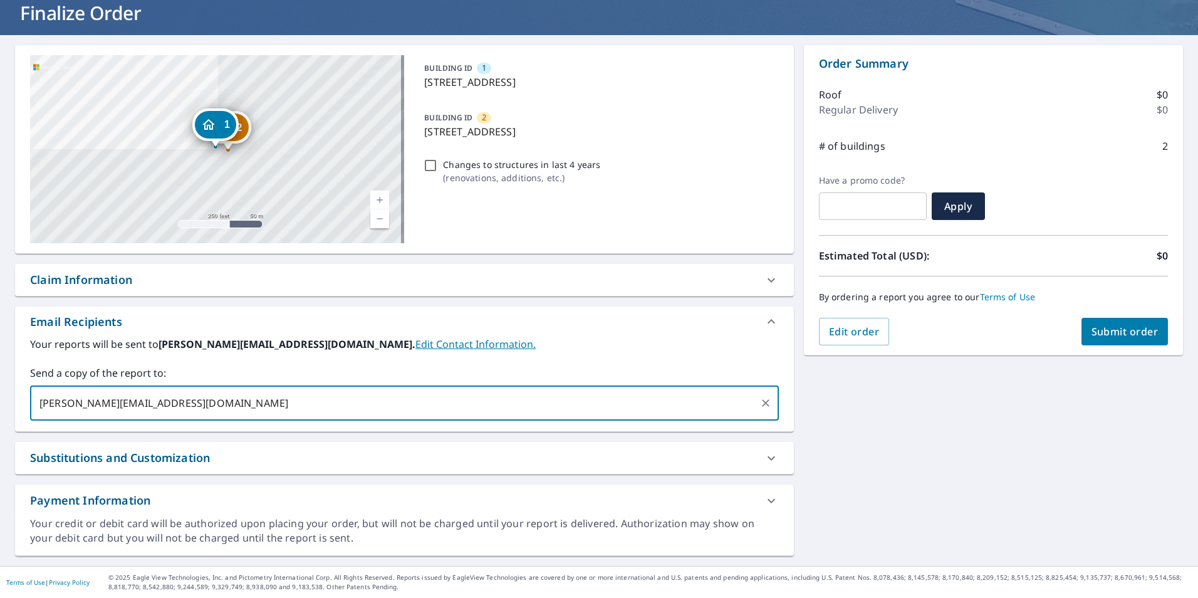
type input "[PERSON_NAME][EMAIL_ADDRESS][DOMAIN_NAME]"
click at [432, 160] on input "Changes to structures in last 4 years ( renovations, additions, etc. )" at bounding box center [430, 165] width 15 height 15
checkbox input "true"
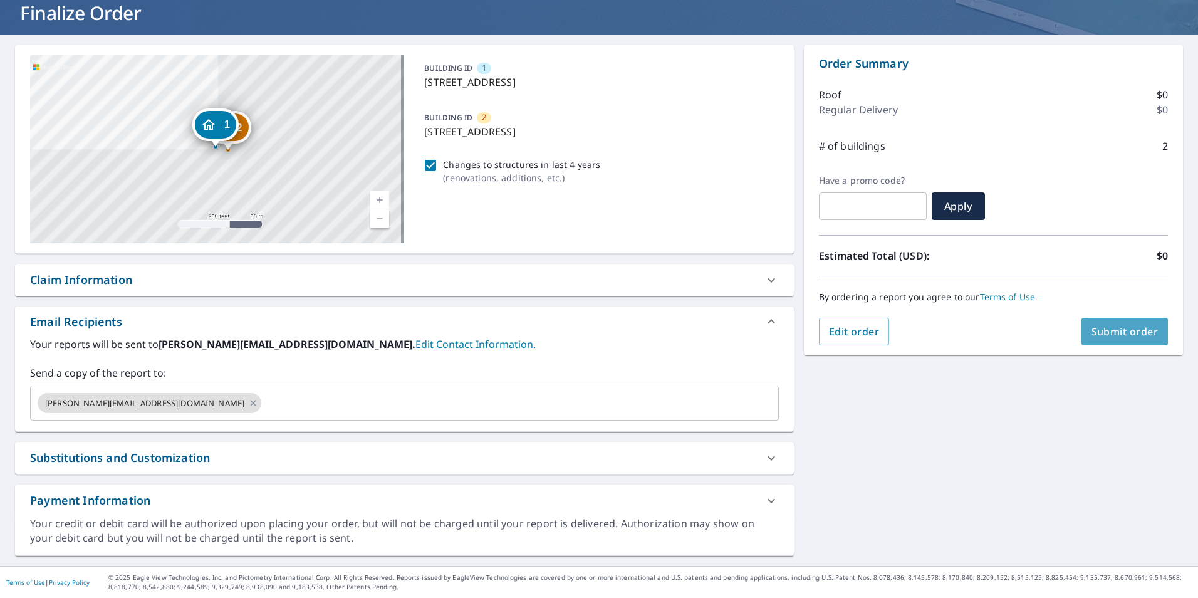
click at [1132, 329] on span "Submit order" at bounding box center [1125, 332] width 67 height 14
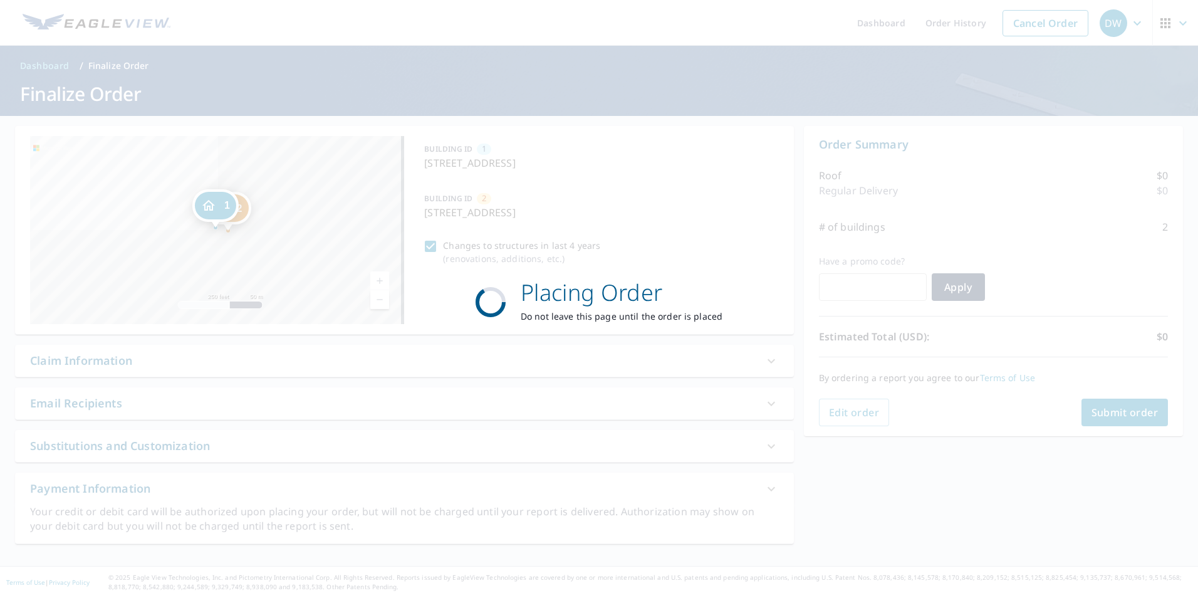
scroll to position [0, 0]
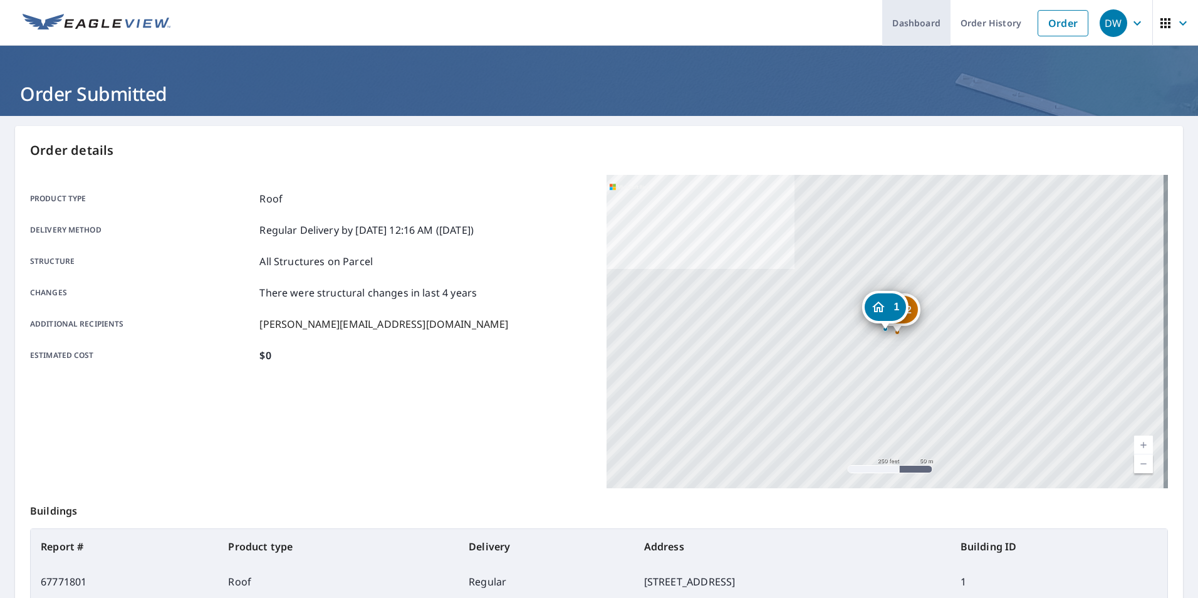
click at [916, 26] on link "Dashboard" at bounding box center [916, 23] width 68 height 46
